Goal: Task Accomplishment & Management: Use online tool/utility

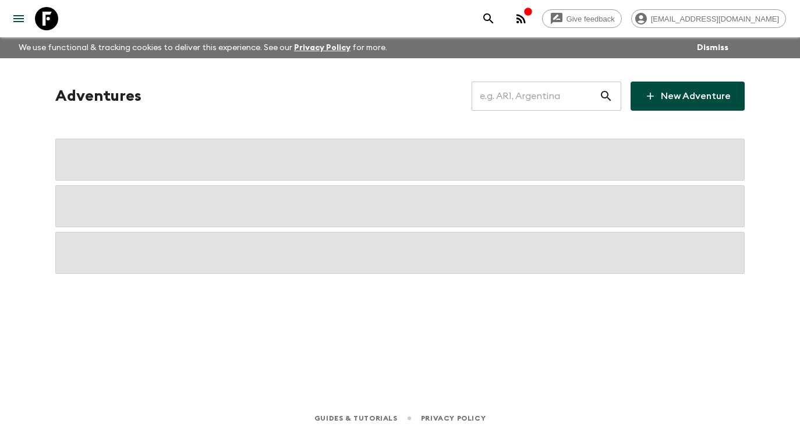
click at [543, 102] on input "text" at bounding box center [534, 96] width 127 height 33
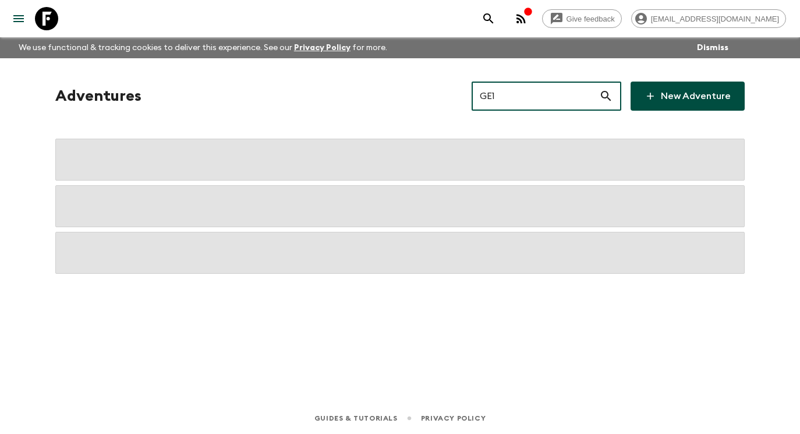
type input "GE1"
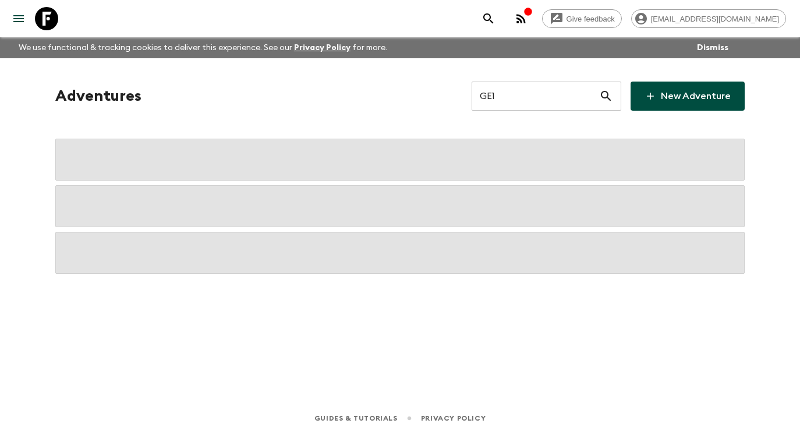
click at [607, 97] on icon at bounding box center [606, 96] width 14 height 14
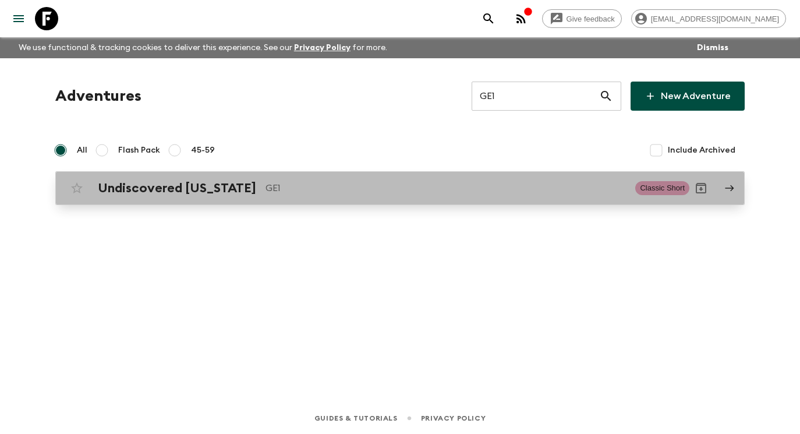
click at [552, 188] on p "GE1" at bounding box center [445, 188] width 360 height 14
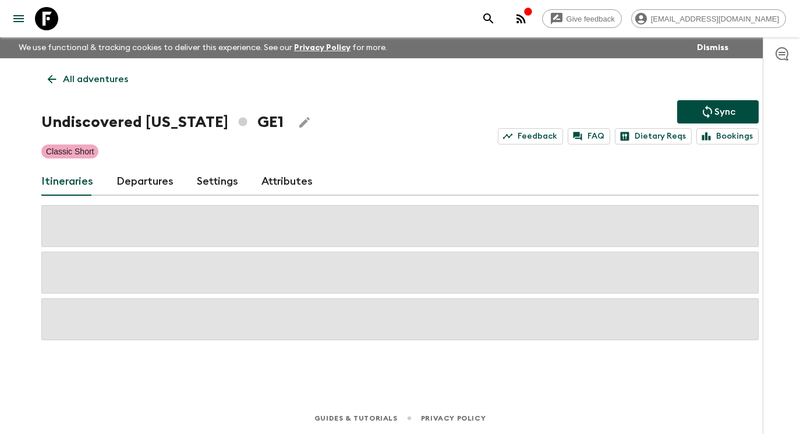
click at [65, 180] on link "Itineraries" at bounding box center [67, 182] width 52 height 28
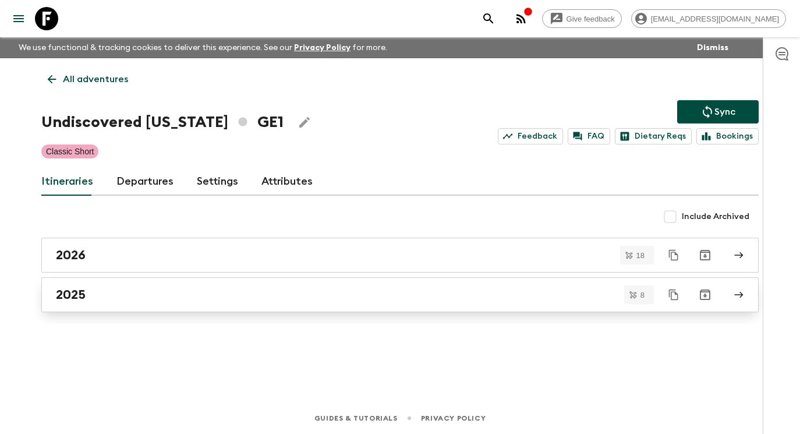
click at [86, 297] on div "2025" at bounding box center [389, 294] width 666 height 15
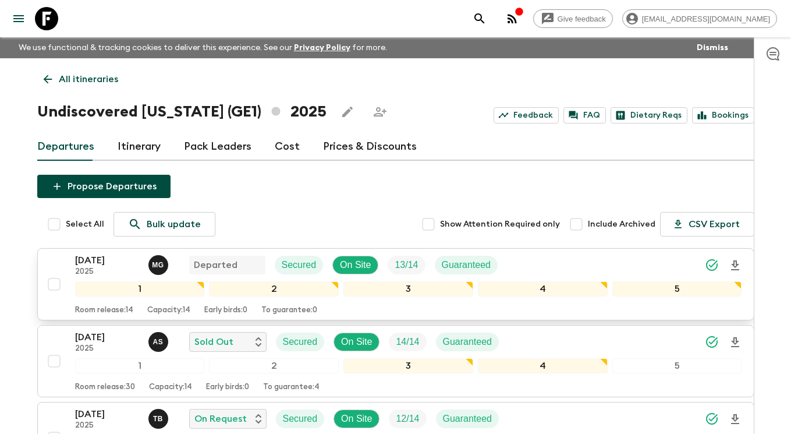
click at [108, 265] on p "[DATE]" at bounding box center [107, 260] width 64 height 14
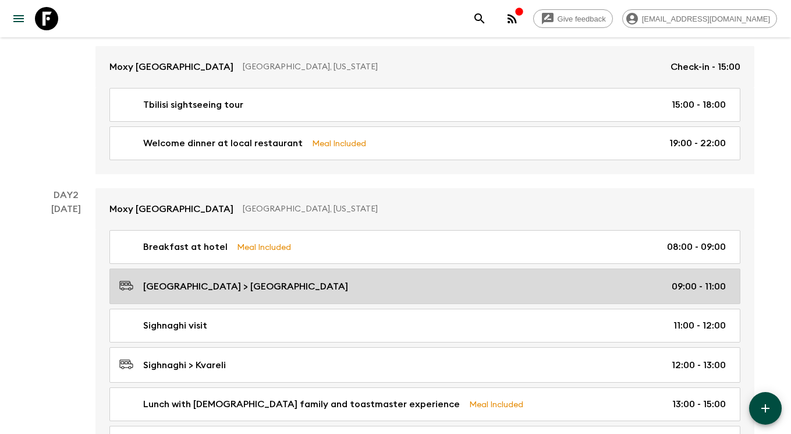
scroll to position [331, 0]
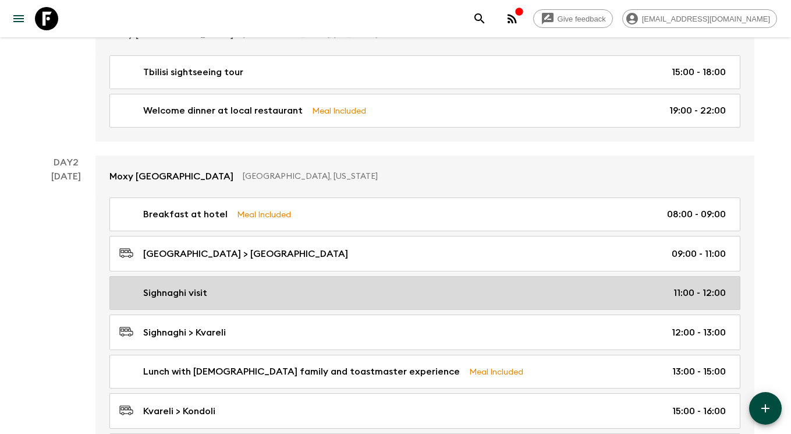
click at [243, 290] on div "Sighnaghi visit 11:00 - 12:00" at bounding box center [422, 293] width 607 height 14
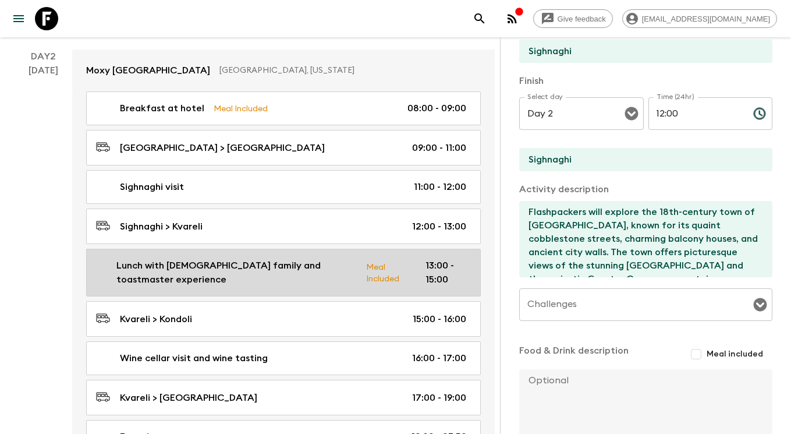
scroll to position [492, 0]
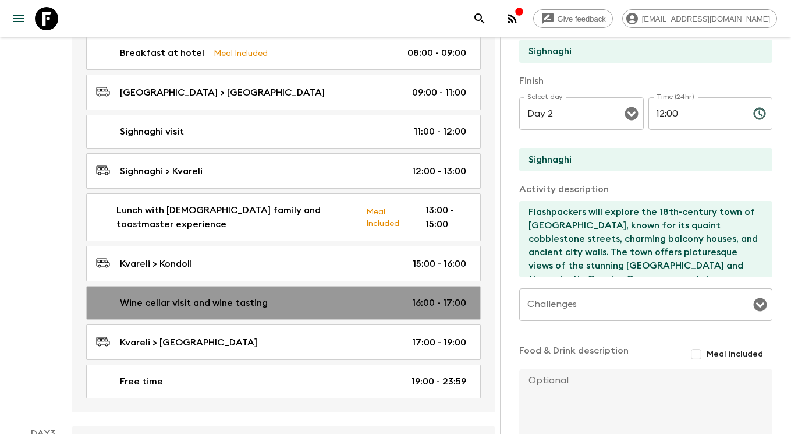
click at [306, 302] on div "Wine cellar visit and wine tasting 16:00 - 17:00" at bounding box center [281, 303] width 370 height 14
type input "Wine cellar visit and wine tasting"
type input "Kvareli"
type textarea "Flashpackers will then have the chance to visit a traditional Georgian wine cel…"
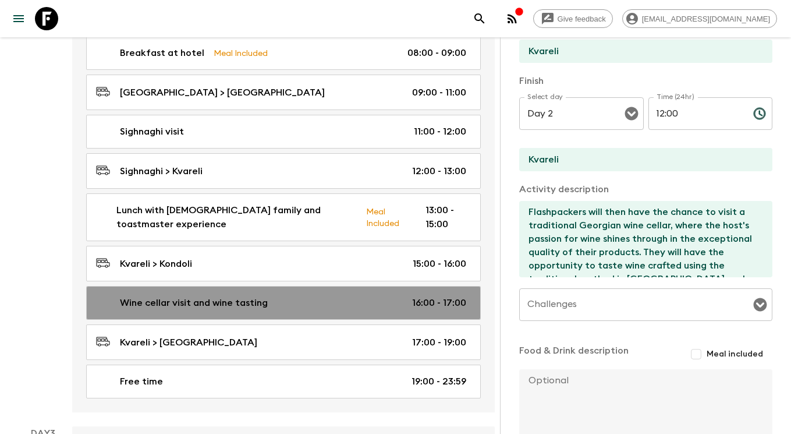
type input "16:00"
type input "17:00"
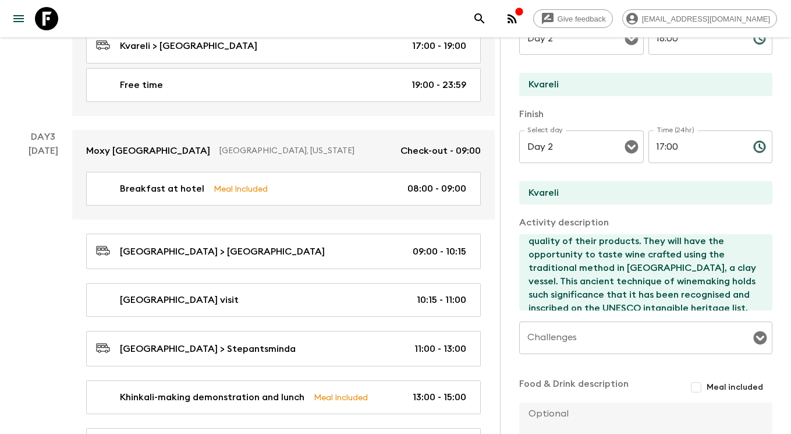
scroll to position [796, 0]
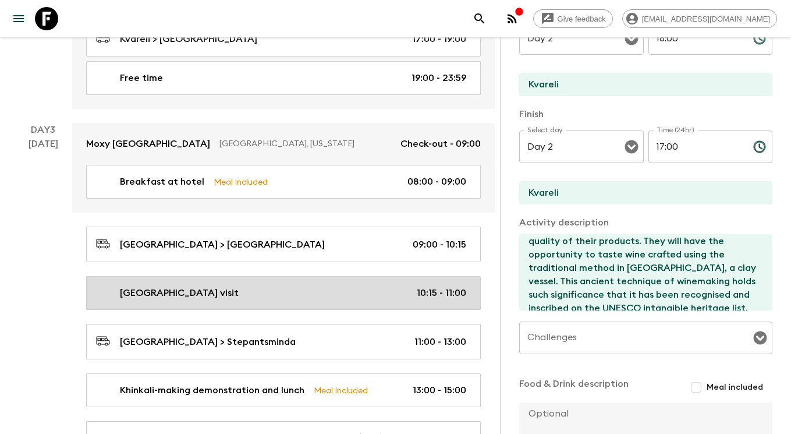
click at [309, 286] on div "[GEOGRAPHIC_DATA] visit 10:15 - 11:00" at bounding box center [281, 293] width 370 height 14
type input "[GEOGRAPHIC_DATA] visit"
type input "[GEOGRAPHIC_DATA]"
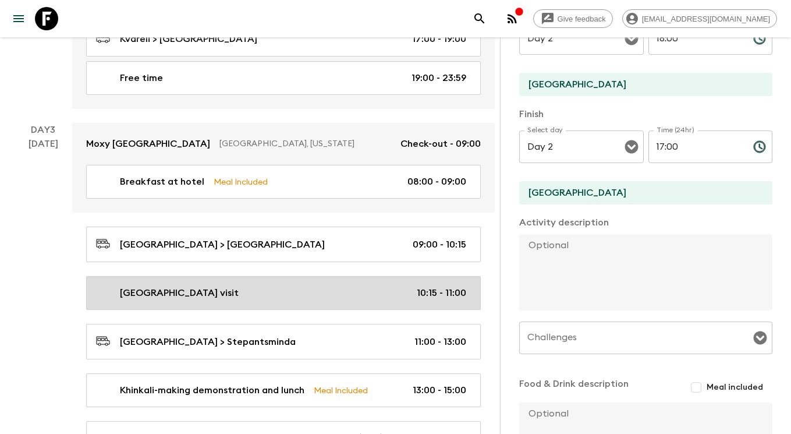
type input "Day 3"
type input "10:15"
type input "Day 3"
type input "11:00"
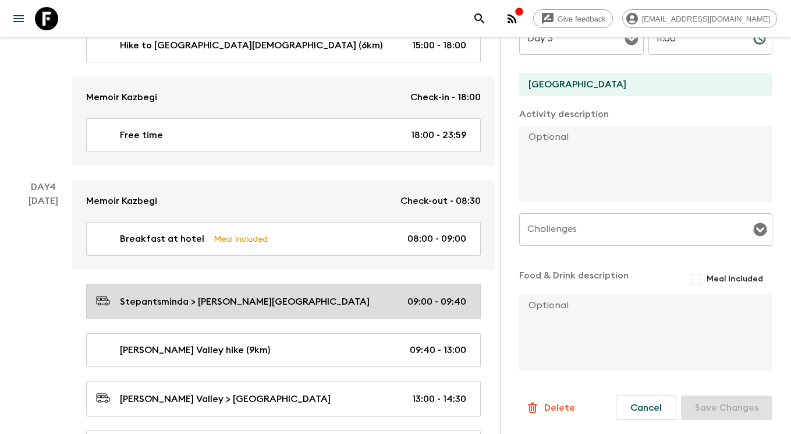
scroll to position [973, 0]
